Goal: Information Seeking & Learning: Learn about a topic

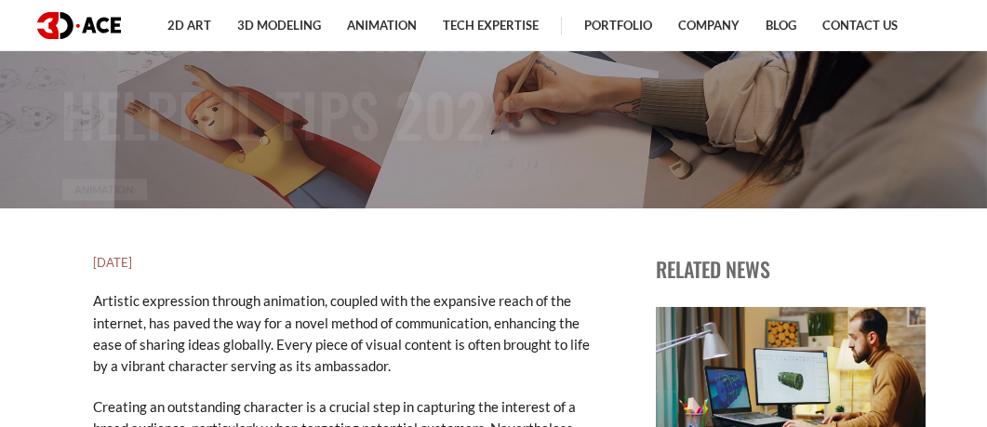
scroll to position [505, 0]
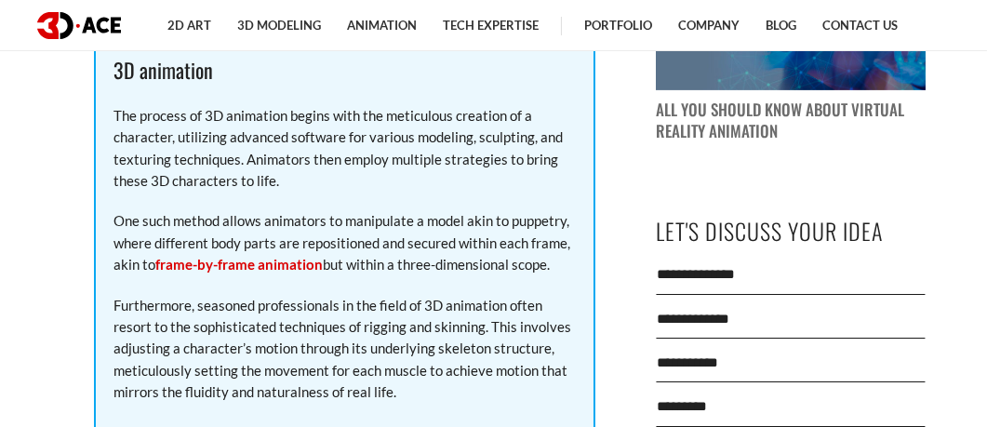
drag, startPoint x: 998, startPoint y: 62, endPoint x: 1000, endPoint y: 89, distance: 27.0
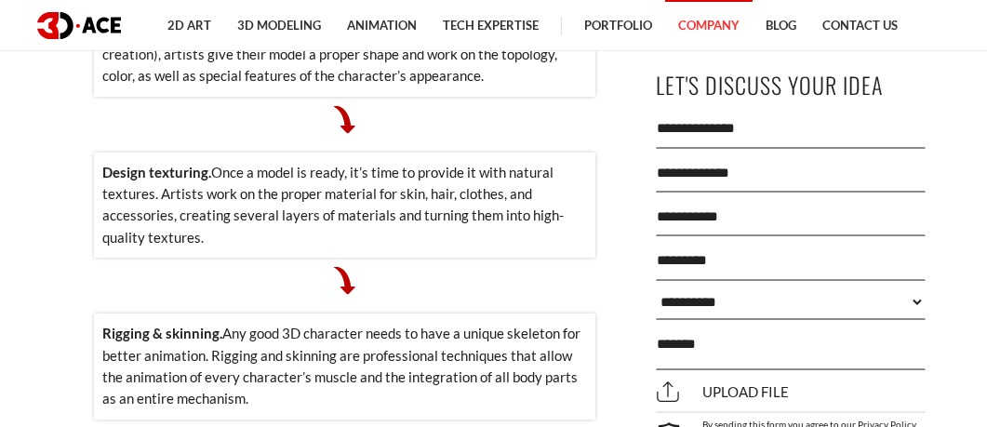
scroll to position [6183, 0]
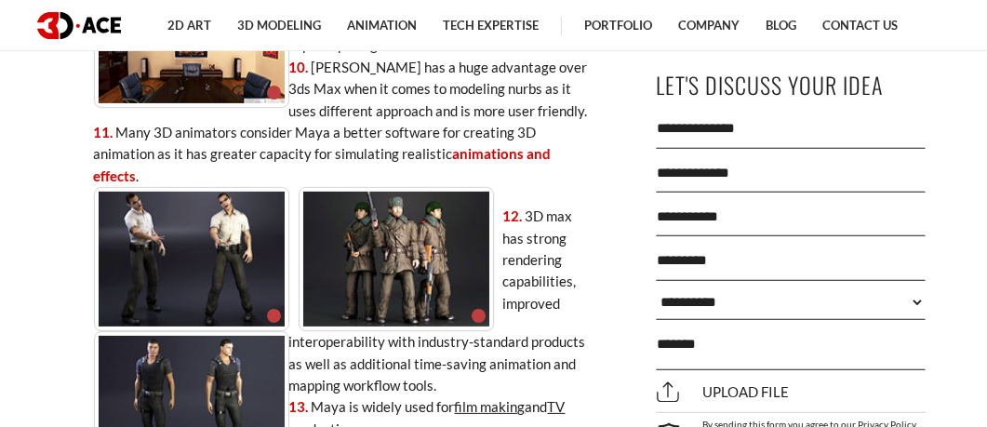
drag, startPoint x: 1000, startPoint y: 143, endPoint x: 1000, endPoint y: 200, distance: 56.7
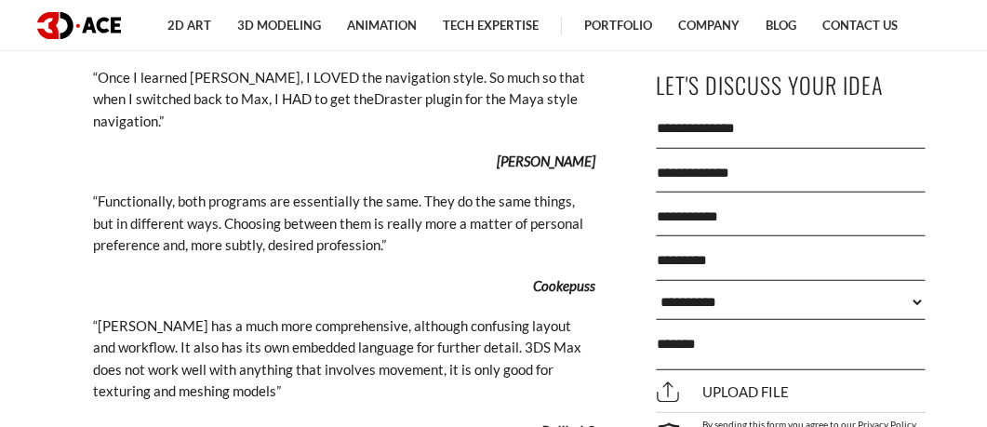
scroll to position [2447, 0]
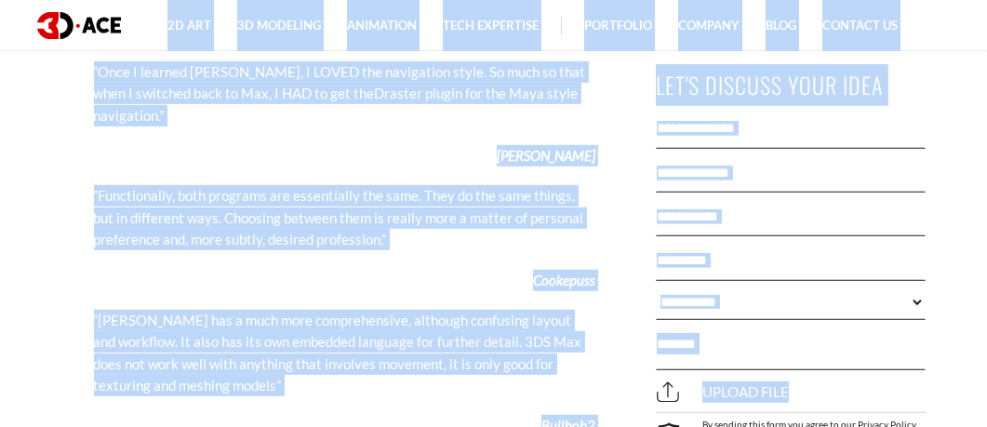
copy body "2D Art 2D Character Design 2D Environment Art 2D Concept Art Slot Art UI/UX Des…"
